Goal: Task Accomplishment & Management: Complete application form

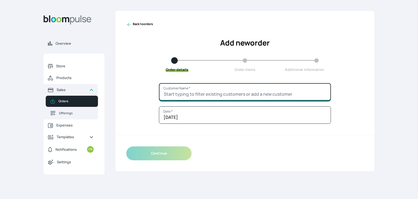
click at [177, 87] on input "Customer Name *" at bounding box center [245, 91] width 172 height 17
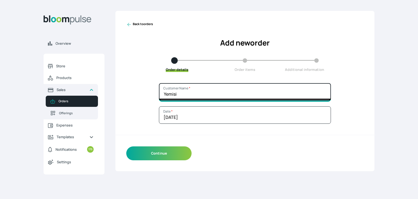
click at [163, 92] on input "Yemisi" at bounding box center [245, 91] width 172 height 17
type input "Sis Yemisi"
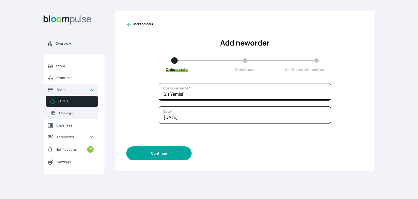
click at [153, 148] on button "Continue" at bounding box center [158, 153] width 65 height 14
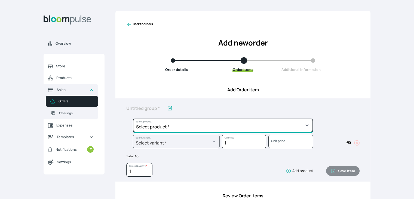
click at [245, 122] on select "Select product * Cake Decoration for 8inches High Chocolate oil based Round Cak…" at bounding box center [223, 125] width 180 height 14
select select "49426e7e-6d78-4aff-80b2-0dfc408de078"
click at [133, 118] on select "Select product * Cake Decoration for 8inches High Chocolate oil based Round Cak…" at bounding box center [223, 125] width 180 height 14
type input "Vanilla oil based Round Cake"
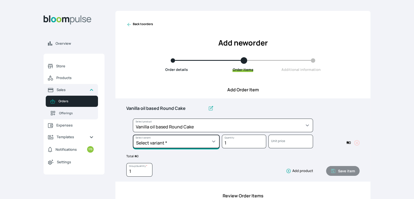
click at [198, 138] on select "Select variant * 10inches 11inches 12inches 6inches 7inches 8inches 9inches" at bounding box center [176, 141] width 87 height 14
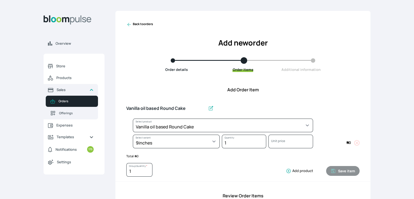
select select "49426e7e-6d78-4aff-80b2-0dfc408de078"
select select "be3201b4-e78c-463b-9749-70d37a979363"
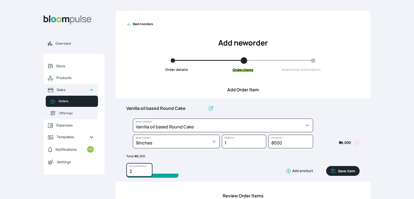
click at [148, 169] on input "2" at bounding box center [139, 170] width 26 height 14
click at [148, 169] on input "3" at bounding box center [139, 170] width 26 height 14
type input "2"
click at [147, 171] on input "2" at bounding box center [139, 170] width 26 height 14
click at [335, 172] on icon "button" at bounding box center [332, 170] width 5 height 5
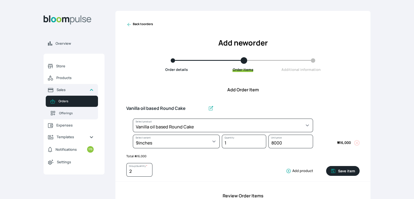
type input "1"
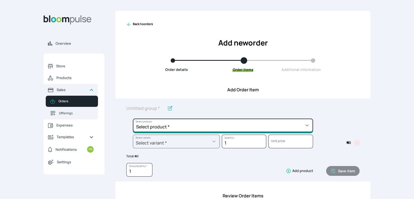
click at [249, 122] on select "Select product * Cake Decoration for 8inches High Chocolate oil based Round Cak…" at bounding box center [223, 125] width 180 height 14
select select "49426e7e-6d78-4aff-80b2-0dfc408de078"
click at [133, 118] on select "Select product * Cake Decoration for 8inches High Chocolate oil based Round Cak…" at bounding box center [223, 125] width 180 height 14
type input "Vanilla oil based Round Cake"
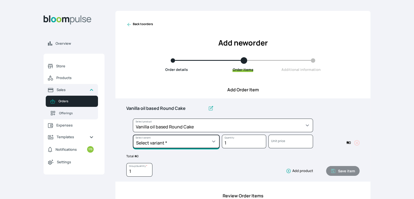
click at [191, 138] on select "Select variant * 10inches 11inches 12inches 6inches 7inches 8inches 9inches" at bounding box center [176, 141] width 87 height 14
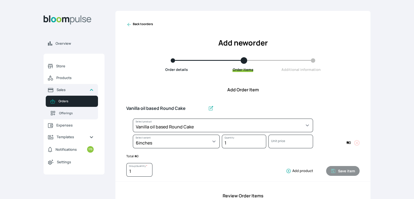
select select "49426e7e-6d78-4aff-80b2-0dfc408de078"
select select "99749d96-3b79-40b0-9bc8-fa882aa5ad00"
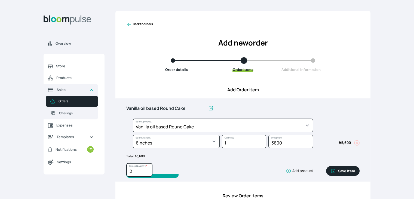
type input "2"
click at [147, 169] on input "2" at bounding box center [139, 170] width 26 height 14
click at [347, 170] on button "Save item" at bounding box center [342, 171] width 33 height 10
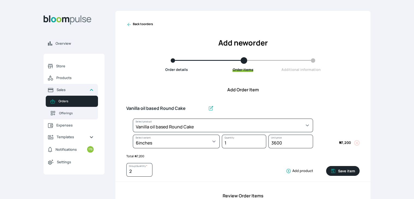
type input "1"
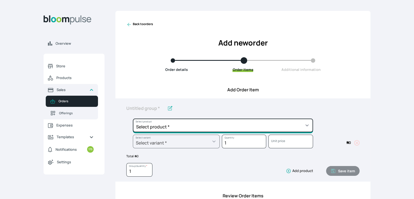
click at [245, 123] on select "Select product * Cake Decoration for 8inches High Chocolate oil based Round Cak…" at bounding box center [223, 125] width 180 height 14
select select "308ec9aa-9c9b-4c8b-9137-5de2303ab237"
click at [133, 118] on select "Select product * Cake Decoration for 8inches High Chocolate oil based Round Cak…" at bounding box center [223, 125] width 180 height 14
type input "Redvelvet oil based Round Cake"
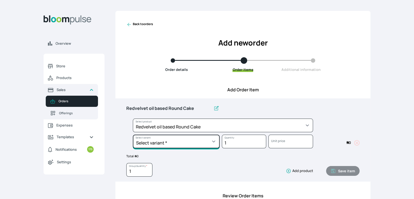
click at [213, 143] on select "Select variant * 10inches 11inches 12inches 6inches 7inches 8inches 9inches" at bounding box center [176, 141] width 87 height 14
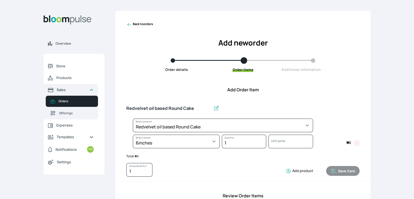
select select "308ec9aa-9c9b-4c8b-9137-5de2303ab237"
select select "539ea3f9-7b58-4ed5-a6fa-3c2a5292c254"
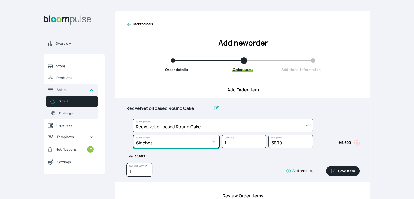
click at [160, 144] on select "Select variant * 10inches 11inches 12inches 6inches 7inches 8inches 9inches" at bounding box center [176, 141] width 87 height 14
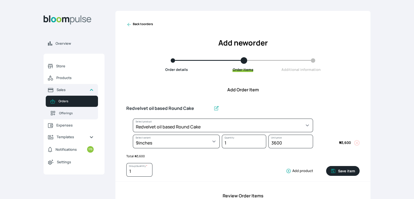
select select "308ec9aa-9c9b-4c8b-9137-5de2303ab237"
select select "00f58c97-671c-4078-9356-25b054ed8d50"
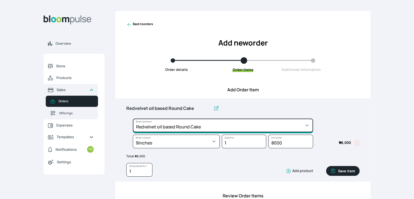
drag, startPoint x: 152, startPoint y: 135, endPoint x: 152, endPoint y: 131, distance: 3.3
click at [152, 131] on select "Select product * Cake Decoration for 8inches High Chocolate oil based Round Cak…" at bounding box center [223, 125] width 180 height 14
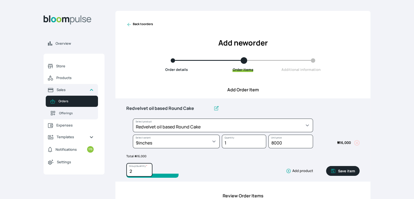
click at [146, 168] on input "2" at bounding box center [139, 170] width 26 height 14
click at [146, 168] on input "3" at bounding box center [139, 170] width 26 height 14
type input "2"
click at [146, 172] on input "2" at bounding box center [139, 170] width 26 height 14
click at [339, 171] on button "Save item" at bounding box center [342, 171] width 33 height 10
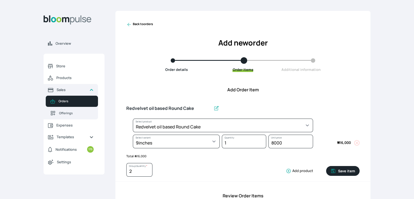
type input "1"
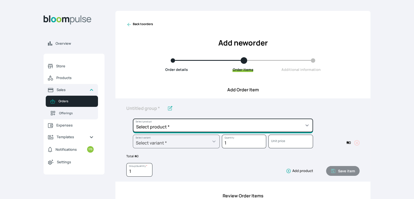
click at [274, 126] on select "Select product * Cake Decoration for 8inches High Chocolate oil based Round Cak…" at bounding box center [223, 125] width 180 height 14
select select "308ec9aa-9c9b-4c8b-9137-5de2303ab237"
click at [133, 118] on select "Select product * Cake Decoration for 8inches High Chocolate oil based Round Cak…" at bounding box center [223, 125] width 180 height 14
type input "Redvelvet oil based Round Cake"
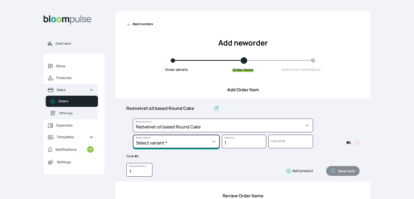
click at [213, 139] on select "Select variant * 10inches 11inches 12inches 6inches 7inches 8inches 9inches" at bounding box center [176, 141] width 87 height 14
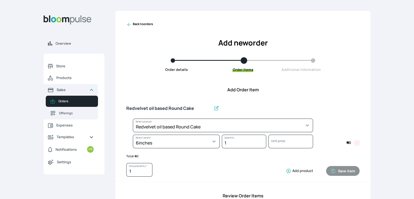
select select "308ec9aa-9c9b-4c8b-9137-5de2303ab237"
select select "539ea3f9-7b58-4ed5-a6fa-3c2a5292c254"
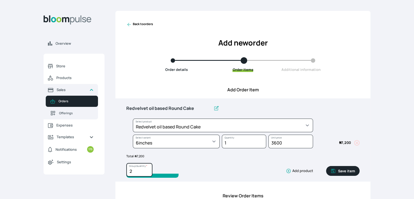
type input "2"
click at [148, 169] on input "2" at bounding box center [139, 170] width 26 height 14
click at [342, 173] on button "Save item" at bounding box center [342, 171] width 33 height 10
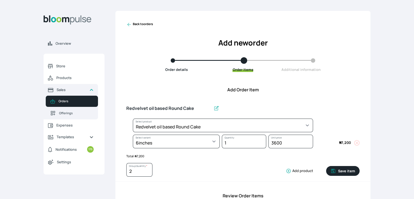
type input "1"
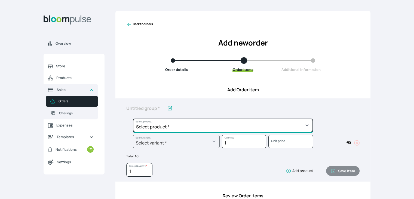
click at [283, 126] on select "Select product * Cake Decoration for 8inches High Chocolate oil based Round Cak…" at bounding box center [223, 125] width 180 height 14
select select "645c6260-b6bb-4351-a585-2a2a1086c83c"
click at [133, 118] on select "Select product * Cake Decoration for 8inches High Chocolate oil based Round Cak…" at bounding box center [223, 125] width 180 height 14
type input "Swiss Meringue Buttercream"
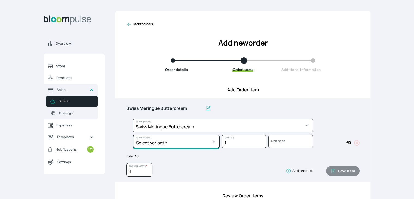
click at [205, 137] on select "Select variant * 1 batch Half batch" at bounding box center [176, 141] width 87 height 14
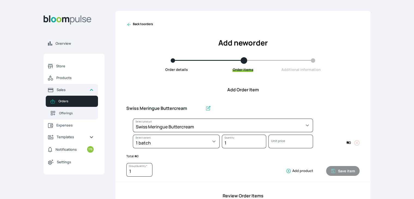
select select "645c6260-b6bb-4351-a585-2a2a1086c83c"
select select "c678bb25-e8eb-455c-a81d-4e3ae4155a32"
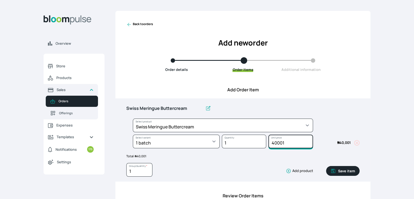
click at [307, 140] on input "40001" at bounding box center [290, 141] width 44 height 14
type input "40000"
click at [307, 144] on input "40000" at bounding box center [290, 141] width 44 height 14
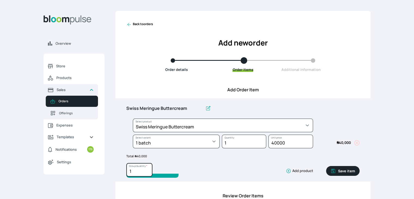
click at [139, 170] on input "1" at bounding box center [139, 170] width 26 height 14
type input "1.5"
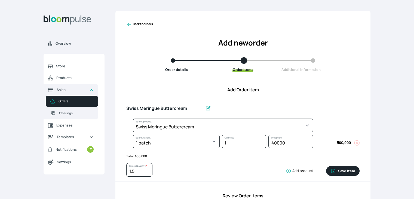
click at [239, 165] on div "1.5 Group Quantity * Add product" at bounding box center [219, 171] width 187 height 16
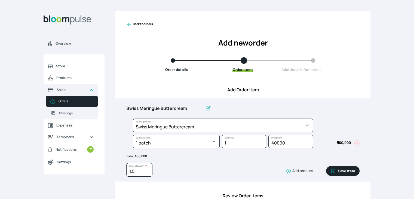
click at [345, 170] on button "Save item" at bounding box center [342, 171] width 33 height 10
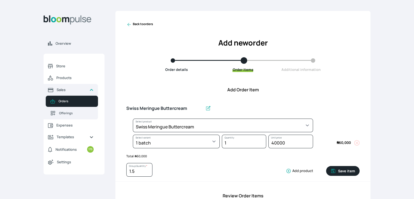
type input "1"
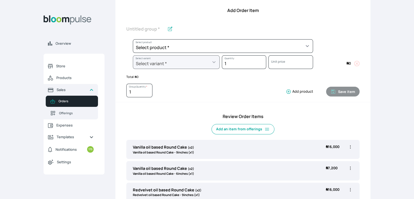
scroll to position [78, 0]
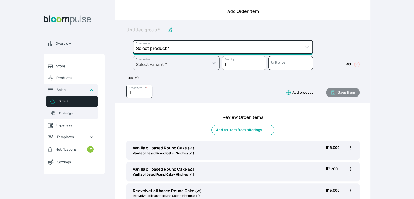
click at [289, 47] on select "Select product * Cake Decoration for 8inches High Chocolate oil based Round Cak…" at bounding box center [223, 47] width 180 height 14
select select "023b730d-bc46-477e-b7f7-d3522e7f455b"
click at [133, 40] on select "Select product * Cake Decoration for 8inches High Chocolate oil based Round Cak…" at bounding box center [223, 47] width 180 height 14
type input "Cake Decoration for 8inches High"
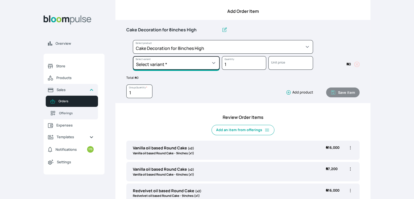
click at [198, 63] on select "Select variant * Basic Complex Regular" at bounding box center [176, 63] width 87 height 14
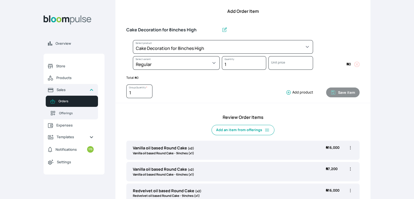
select select "023b730d-bc46-477e-b7f7-d3522e7f455b"
select select "13dbb06e-f851-45db-a0d6-3609ea7c0f11"
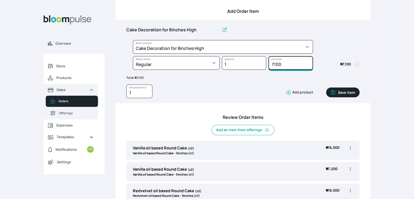
drag, startPoint x: 288, startPoint y: 62, endPoint x: 267, endPoint y: 62, distance: 20.9
click at [267, 62] on div "7100 Unit price" at bounding box center [289, 64] width 47 height 16
type input "17000"
click at [338, 88] on button "Save item" at bounding box center [342, 92] width 33 height 10
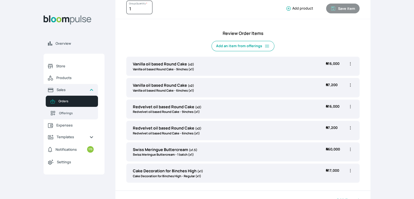
scroll to position [164, 0]
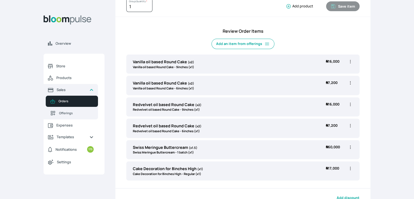
click at [349, 60] on icon "button" at bounding box center [349, 61] width 5 height 5
click at [333, 73] on span "Edit" at bounding box center [328, 72] width 39 height 5
type input "Vanilla oil based Round Cake"
type input "2"
select select "49426e7e-6d78-4aff-80b2-0dfc408de078"
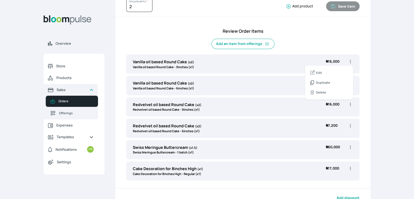
select select "be3201b4-e78c-463b-9749-70d37a979363"
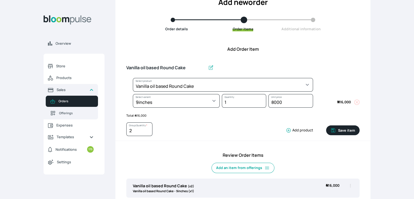
scroll to position [36, 0]
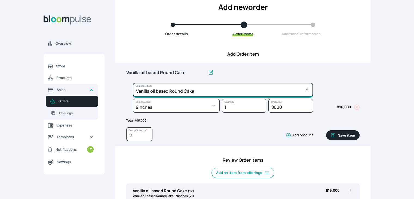
click at [266, 89] on select "Select product * Cake Decoration for 8inches High Chocolate oil based Round Cak…" at bounding box center [223, 90] width 180 height 14
click at [133, 83] on select "Select product * Cake Decoration for 8inches High Chocolate oil based Round Cak…" at bounding box center [223, 90] width 180 height 14
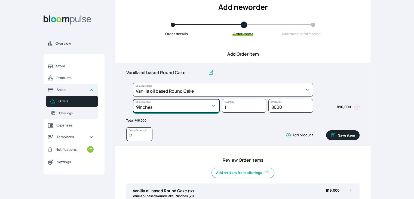
click at [214, 104] on select "Select variant * 10inches 11inches 12inches 6inches 7inches 8inches 9inches" at bounding box center [176, 106] width 87 height 14
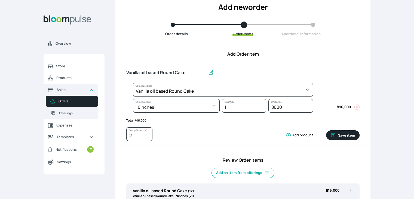
select select "49426e7e-6d78-4aff-80b2-0dfc408de078"
select select "58b3dfe1-eaff-4c4a-ae63-b46a1db335d4"
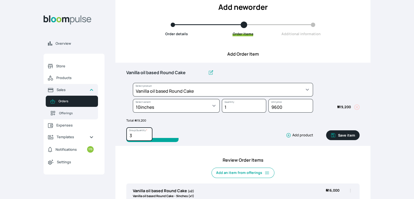
type input "3"
click at [147, 133] on input "3" at bounding box center [139, 134] width 26 height 14
click at [340, 134] on button "Save item" at bounding box center [342, 135] width 33 height 10
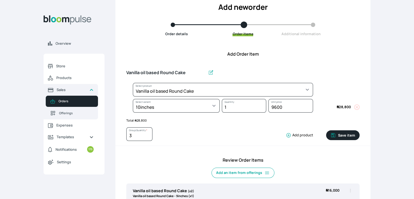
type input "1"
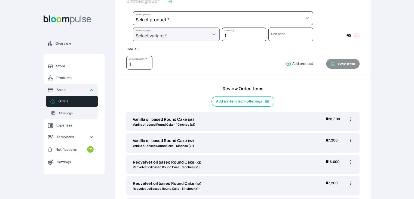
scroll to position [110, 0]
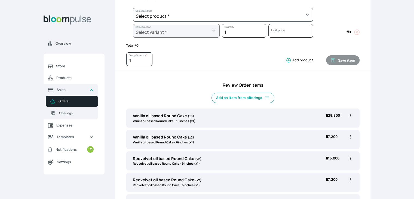
click at [349, 136] on icon "button" at bounding box center [349, 136] width 5 height 5
click at [317, 147] on span "Edit" at bounding box center [319, 148] width 6 height 5
type input "Vanilla oil based Round Cake"
type input "2"
select select "49426e7e-6d78-4aff-80b2-0dfc408de078"
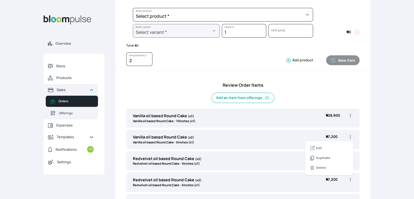
select select "99749d96-3b79-40b0-9bc8-fa882aa5ad00"
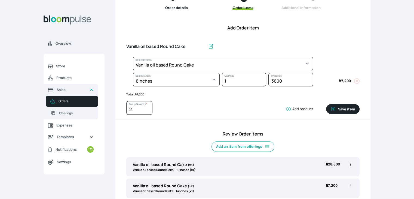
scroll to position [43, 0]
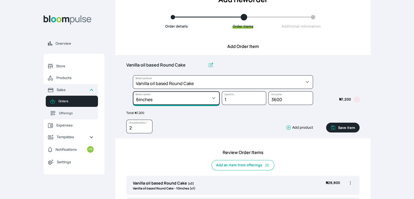
click at [211, 100] on select "Select variant * 10inches 11inches 12inches 6inches 7inches 8inches 9inches" at bounding box center [176, 98] width 87 height 14
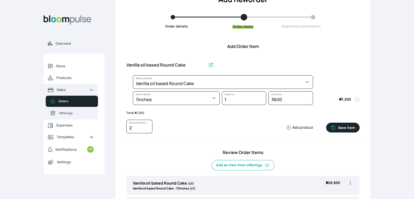
select select "49426e7e-6d78-4aff-80b2-0dfc408de078"
select select "d02a4e13-2478-466f-96bc-6b72e1cb349e"
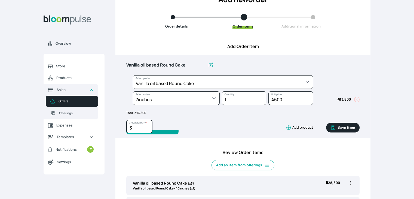
type input "3"
click at [147, 125] on input "3" at bounding box center [139, 126] width 26 height 14
click at [340, 129] on button "Save item" at bounding box center [342, 127] width 33 height 10
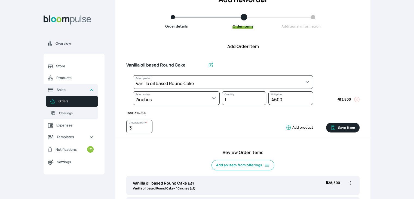
type input "1"
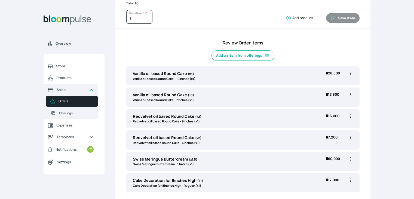
scroll to position [154, 0]
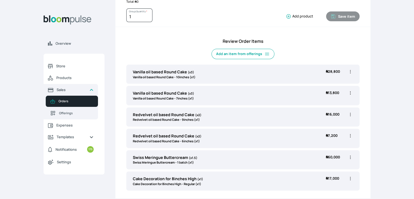
click at [350, 113] on icon "button" at bounding box center [350, 114] width 1 height 3
click at [320, 124] on span "Edit" at bounding box center [319, 125] width 6 height 5
type input "Redvelvet oil based Round Cake"
type input "2"
select select "308ec9aa-9c9b-4c8b-9137-5de2303ab237"
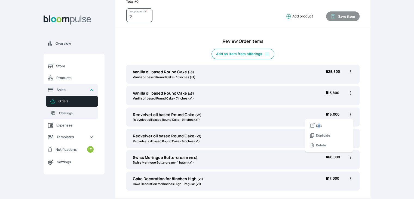
select select "00f58c97-671c-4078-9356-25b054ed8d50"
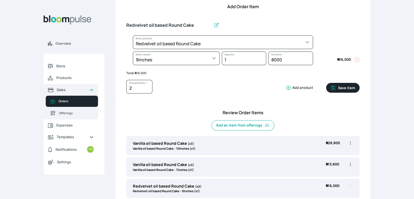
scroll to position [83, 0]
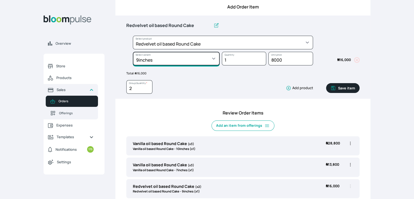
click at [193, 61] on select "Select variant * 10inches 11inches 12inches 6inches 7inches 8inches 9inches" at bounding box center [176, 59] width 87 height 14
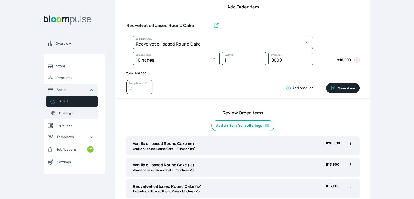
select select "308ec9aa-9c9b-4c8b-9137-5de2303ab237"
select select "bff53f3e-0045-4988-916d-936ffa64d741"
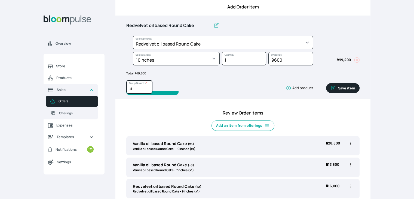
type input "3"
click at [148, 85] on input "3" at bounding box center [139, 87] width 26 height 14
click at [334, 85] on icon "button" at bounding box center [332, 87] width 5 height 5
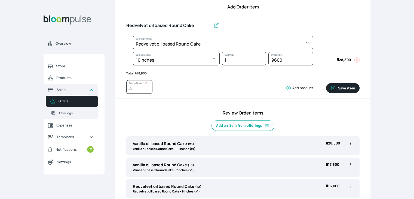
type input "1"
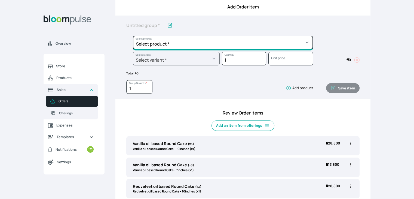
click at [272, 44] on select "Select product * Cake Decoration for 8inches High Chocolate oil based Round Cak…" at bounding box center [223, 43] width 180 height 14
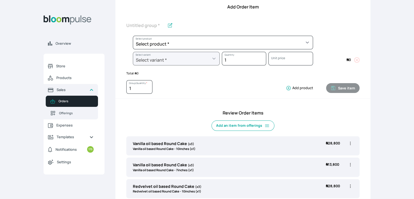
click at [375, 61] on div "Overview Store Products Sales Orders Offerings Expenses Templates Notifications…" at bounding box center [207, 16] width 414 height 199
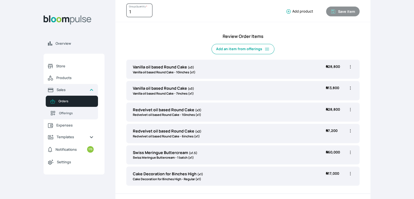
scroll to position [161, 0]
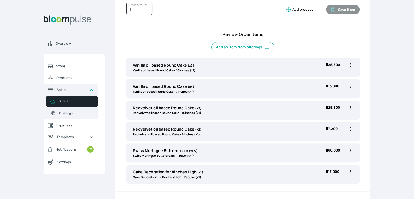
click at [348, 129] on icon "button" at bounding box center [349, 128] width 5 height 5
click at [323, 141] on span "Edit" at bounding box center [328, 139] width 39 height 5
type input "Redvelvet oil based Round Cake"
type input "2"
select select "308ec9aa-9c9b-4c8b-9137-5de2303ab237"
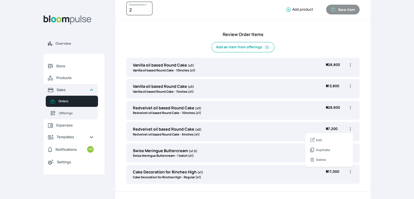
select select "539ea3f9-7b58-4ed5-a6fa-3c2a5292c254"
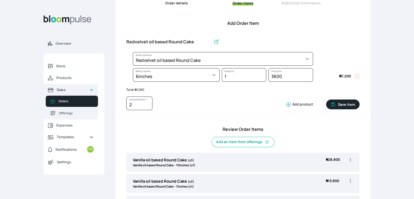
scroll to position [65, 0]
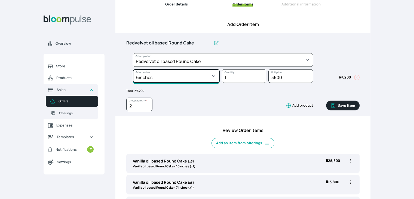
click at [209, 76] on select "Select variant * 10inches 11inches 12inches 6inches 7inches 8inches 9inches" at bounding box center [176, 76] width 87 height 14
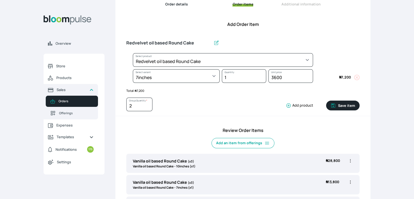
select select "308ec9aa-9c9b-4c8b-9137-5de2303ab237"
select select "7aabac0b-c908-4e61-9123-7c13917029bb"
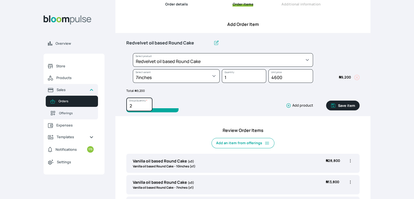
click at [147, 102] on input "2" at bounding box center [139, 104] width 26 height 14
type input "3"
click at [147, 104] on input "3" at bounding box center [139, 104] width 26 height 14
click at [340, 108] on button "Save item" at bounding box center [342, 105] width 33 height 10
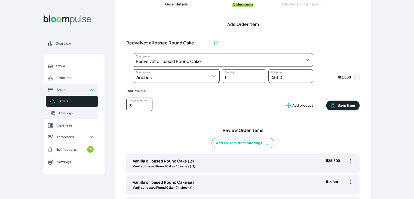
type input "1"
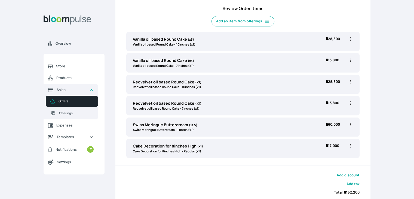
scroll to position [182, 0]
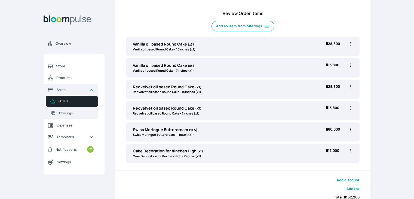
click at [351, 129] on icon "button" at bounding box center [349, 128] width 5 height 5
click at [322, 141] on span "Edit" at bounding box center [328, 140] width 39 height 5
type input "Swiss Meringue Buttercream"
type input "1.5"
select select "645c6260-b6bb-4351-a585-2a2a1086c83c"
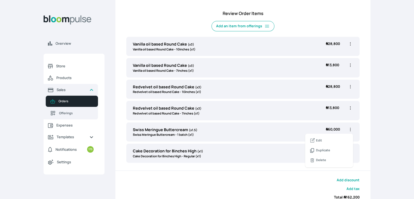
select select "c678bb25-e8eb-455c-a81d-4e3ae4155a32"
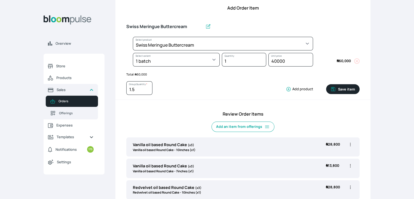
scroll to position [78, 0]
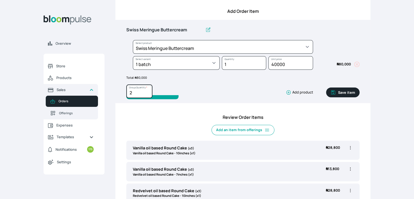
type input "2"
click at [147, 92] on input "2" at bounding box center [139, 91] width 26 height 14
click at [343, 94] on button "Save item" at bounding box center [342, 92] width 33 height 10
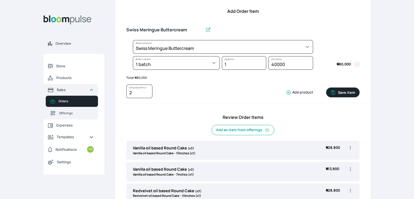
type input "1"
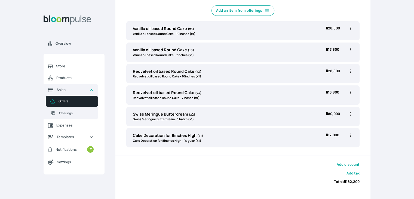
scroll to position [193, 0]
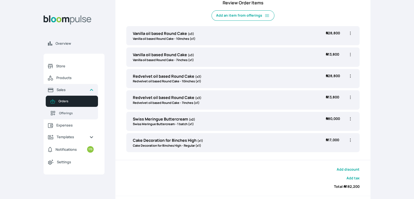
click at [351, 140] on icon "button" at bounding box center [349, 139] width 5 height 5
click at [327, 150] on span "Edit" at bounding box center [328, 150] width 39 height 5
type input "Cake Decoration for 8inches High"
select select "023b730d-bc46-477e-b7f7-d3522e7f455b"
select select "13dbb06e-f851-45db-a0d6-3609ea7c0f11"
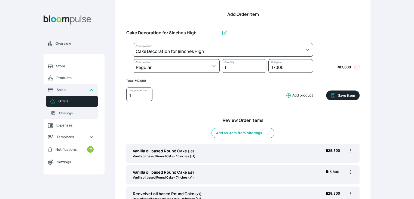
scroll to position [51, 0]
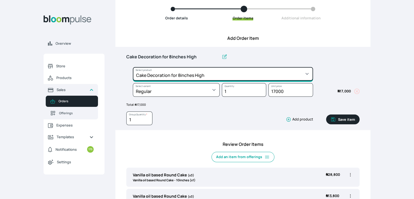
click at [284, 74] on select "Select product * Cake Decoration for 8inches High Chocolate oil based Round Cak…" at bounding box center [223, 74] width 180 height 14
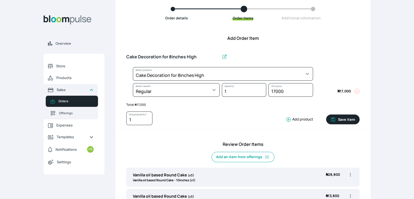
click at [315, 72] on span at bounding box center [336, 75] width 47 height 16
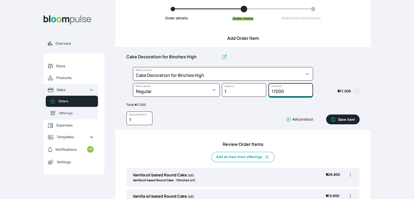
drag, startPoint x: 287, startPoint y: 89, endPoint x: 259, endPoint y: 88, distance: 28.1
click at [259, 88] on div "Select product * Cake Decoration for 8inches High Chocolate oil based Round Cak…" at bounding box center [242, 83] width 233 height 32
type input "25000"
click at [341, 119] on button "Save item" at bounding box center [342, 119] width 33 height 10
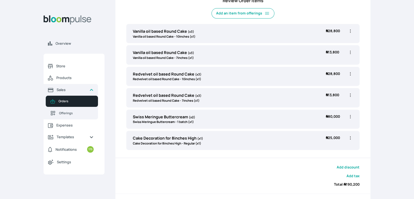
scroll to position [188, 0]
